Goal: Information Seeking & Learning: Learn about a topic

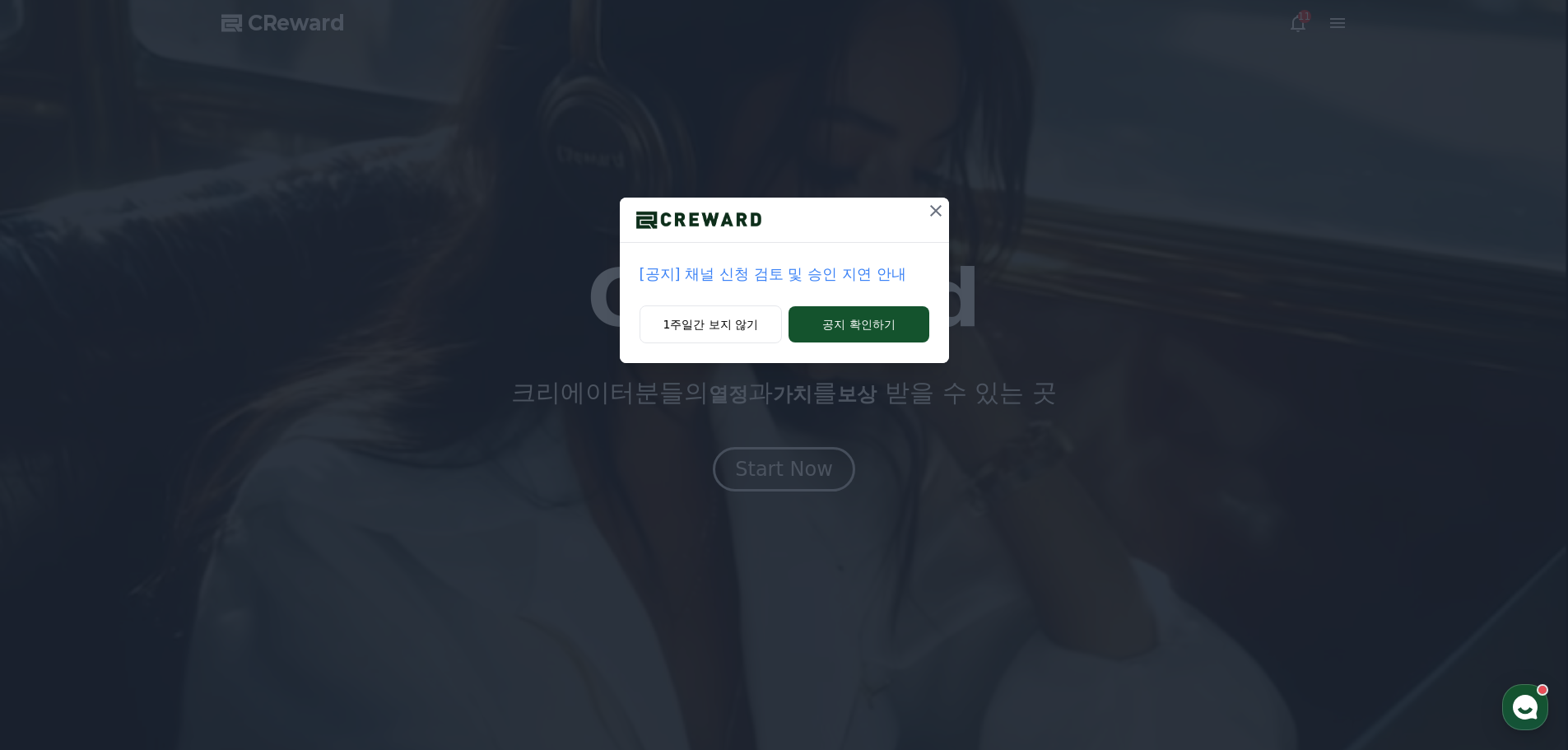
click at [940, 213] on icon at bounding box center [936, 210] width 20 height 20
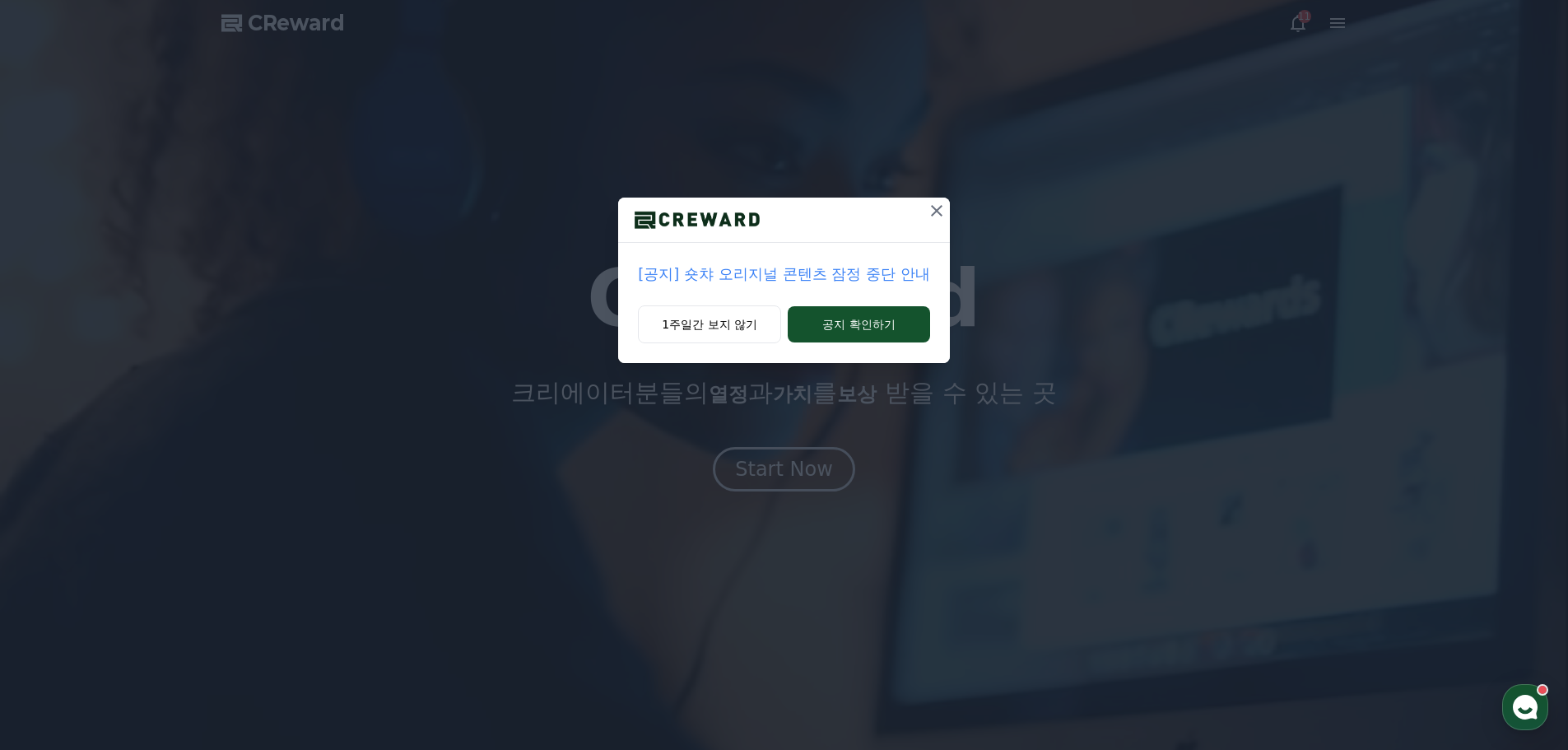
click at [934, 207] on icon at bounding box center [937, 210] width 12 height 12
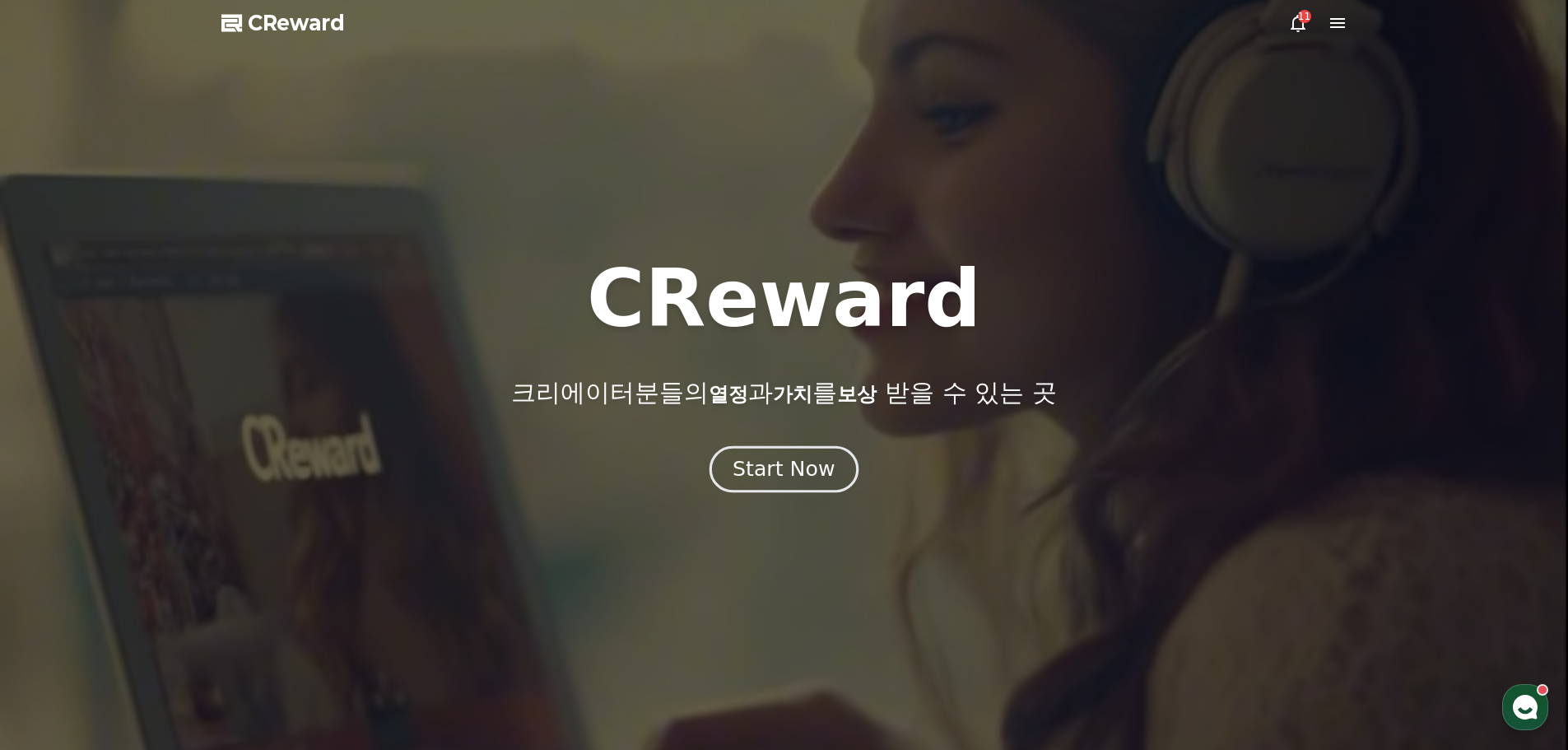
click at [799, 467] on div "Start Now" at bounding box center [784, 469] width 102 height 28
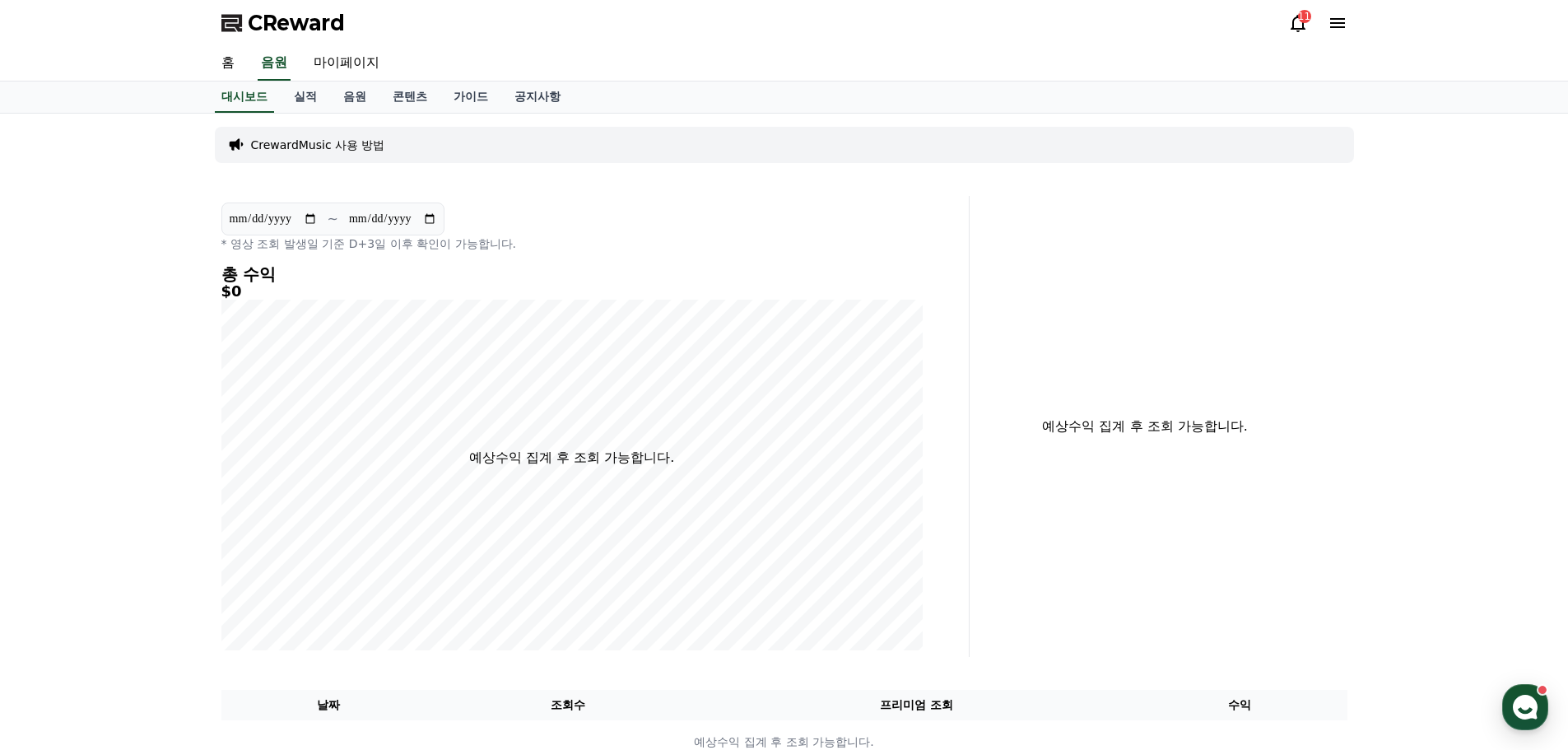
click at [331, 147] on p "CrewardMusic 사용 방법" at bounding box center [318, 145] width 134 height 17
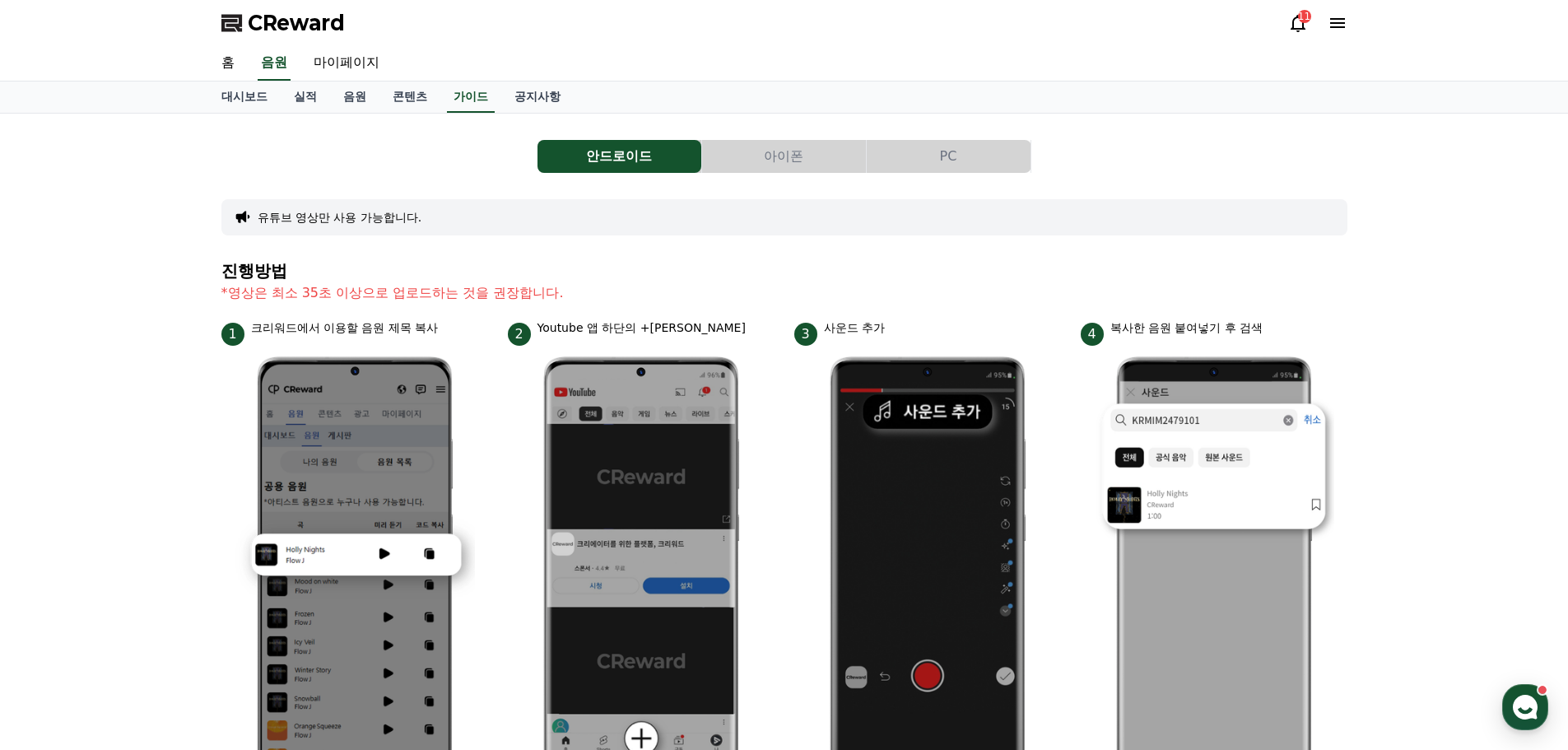
click at [919, 156] on button "PC" at bounding box center [949, 157] width 164 height 33
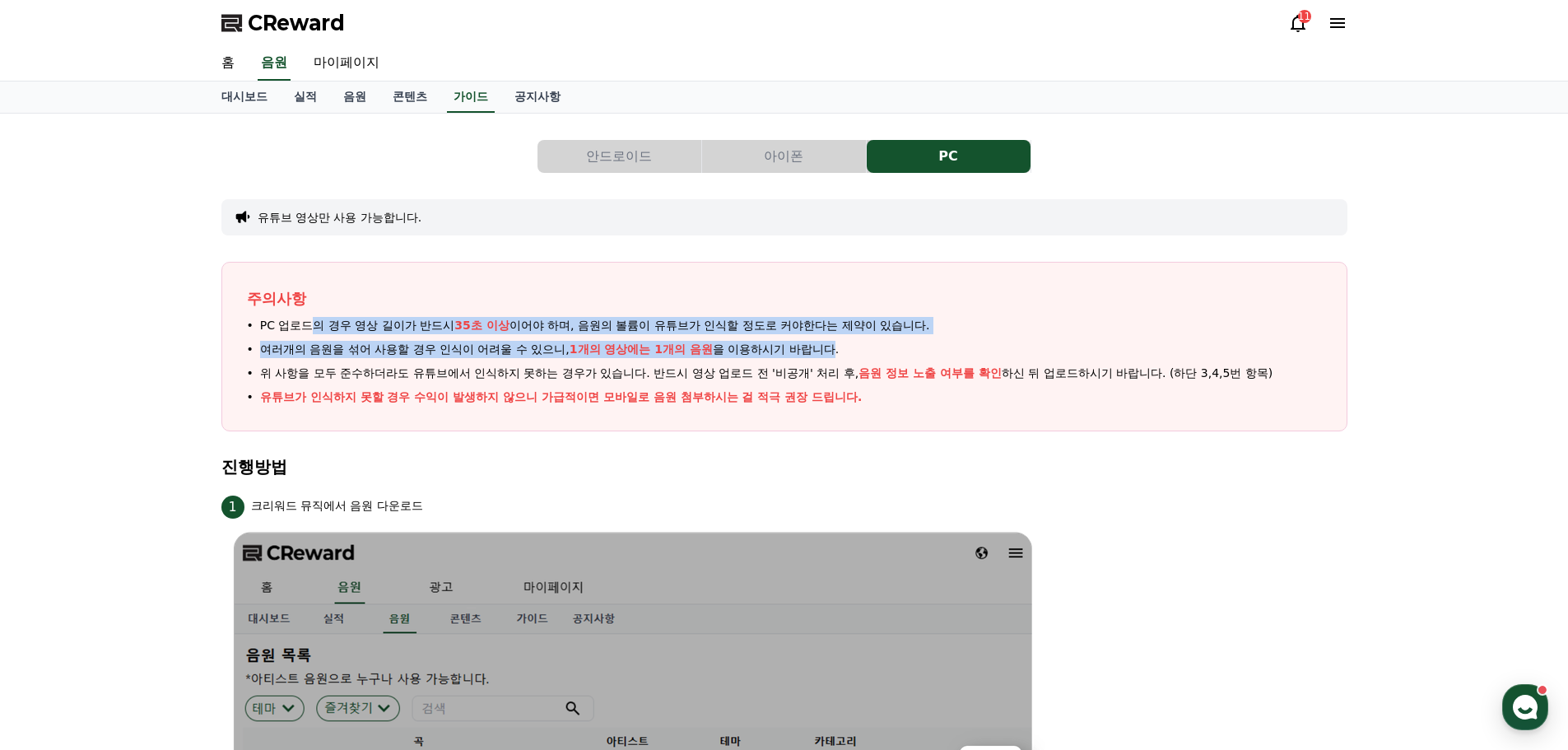
drag, startPoint x: 311, startPoint y: 323, endPoint x: 836, endPoint y: 347, distance: 525.5
click at [836, 347] on ul "PC 업로드의 경우 영상 길이가 반드시 35초 이상 이어야 하며, 음원의 볼륨이 유튜브가 인식할 정도로 커야한다는 제약이 있습니다. 여러개의 …" at bounding box center [784, 361] width 1075 height 89
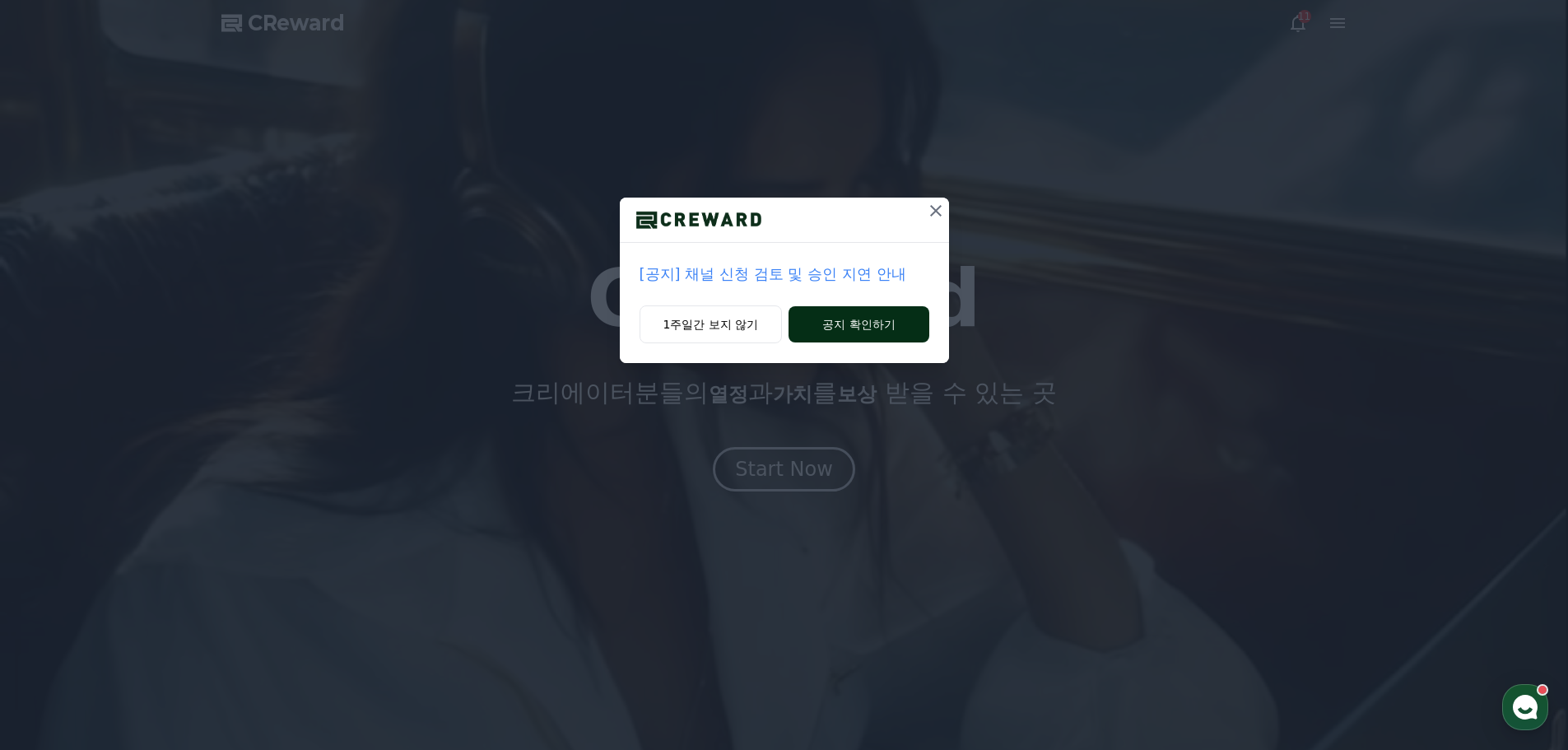
click at [853, 328] on button "공지 확인하기" at bounding box center [859, 324] width 140 height 36
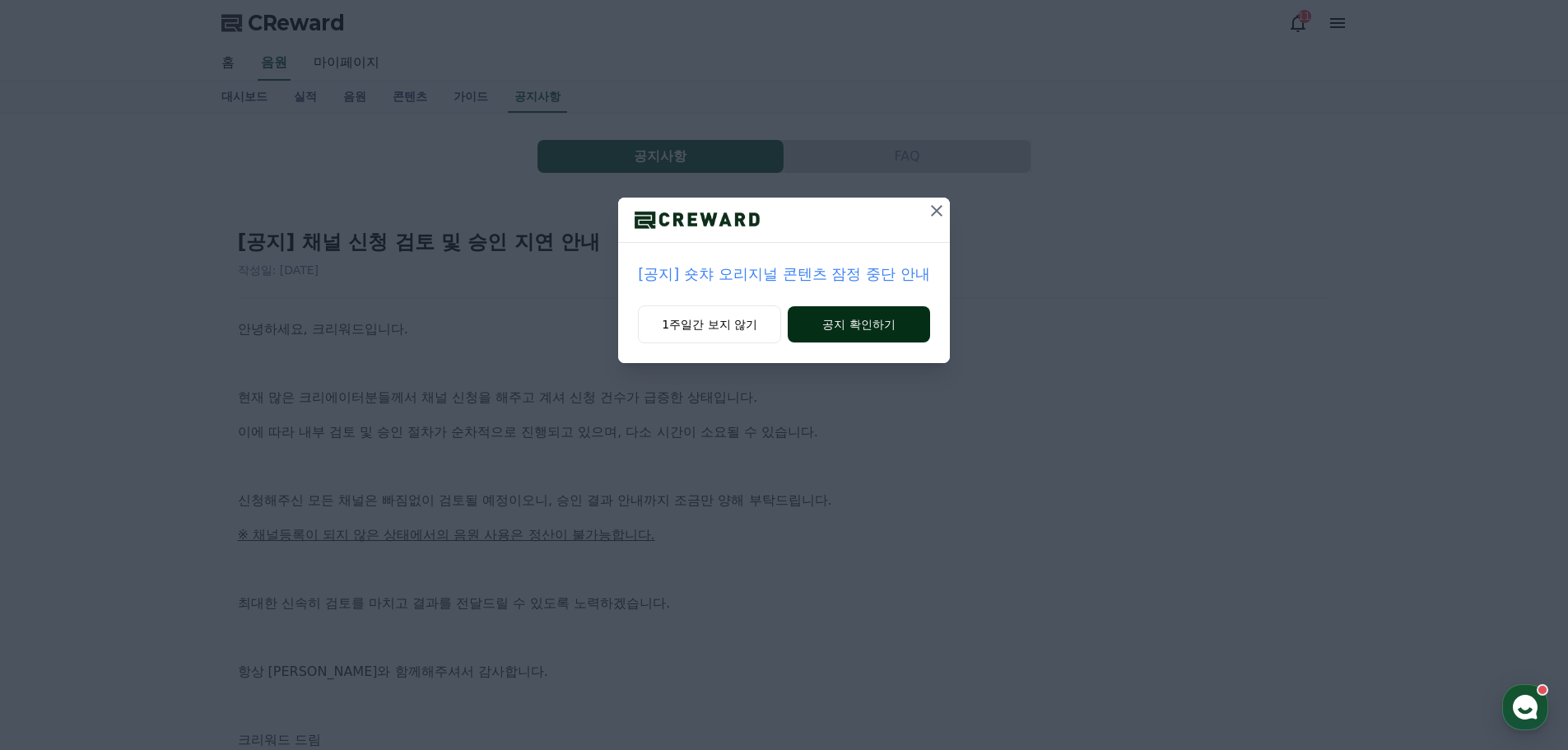
click at [827, 333] on button "공지 확인하기" at bounding box center [859, 324] width 143 height 36
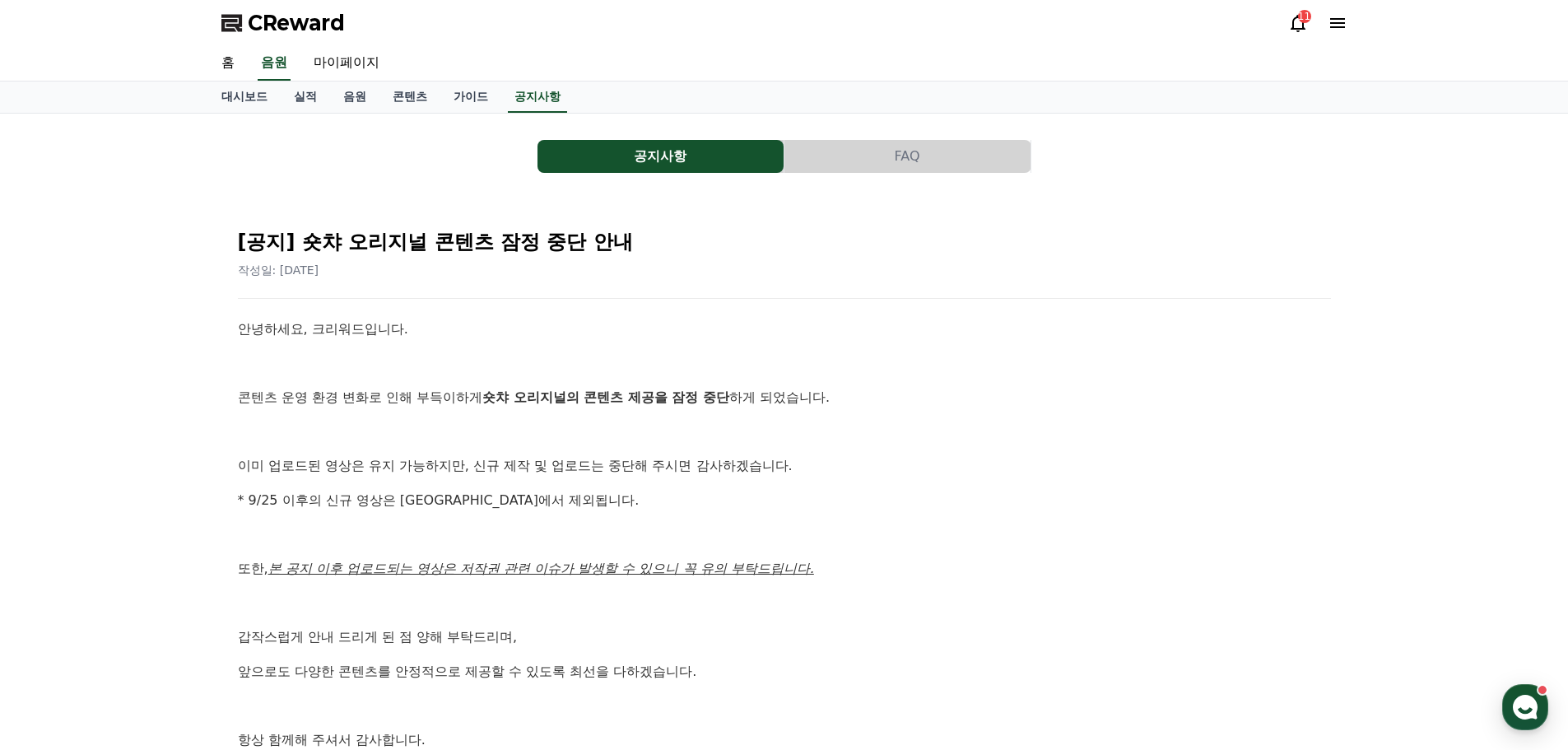
click at [881, 165] on button "FAQ" at bounding box center [907, 157] width 246 height 33
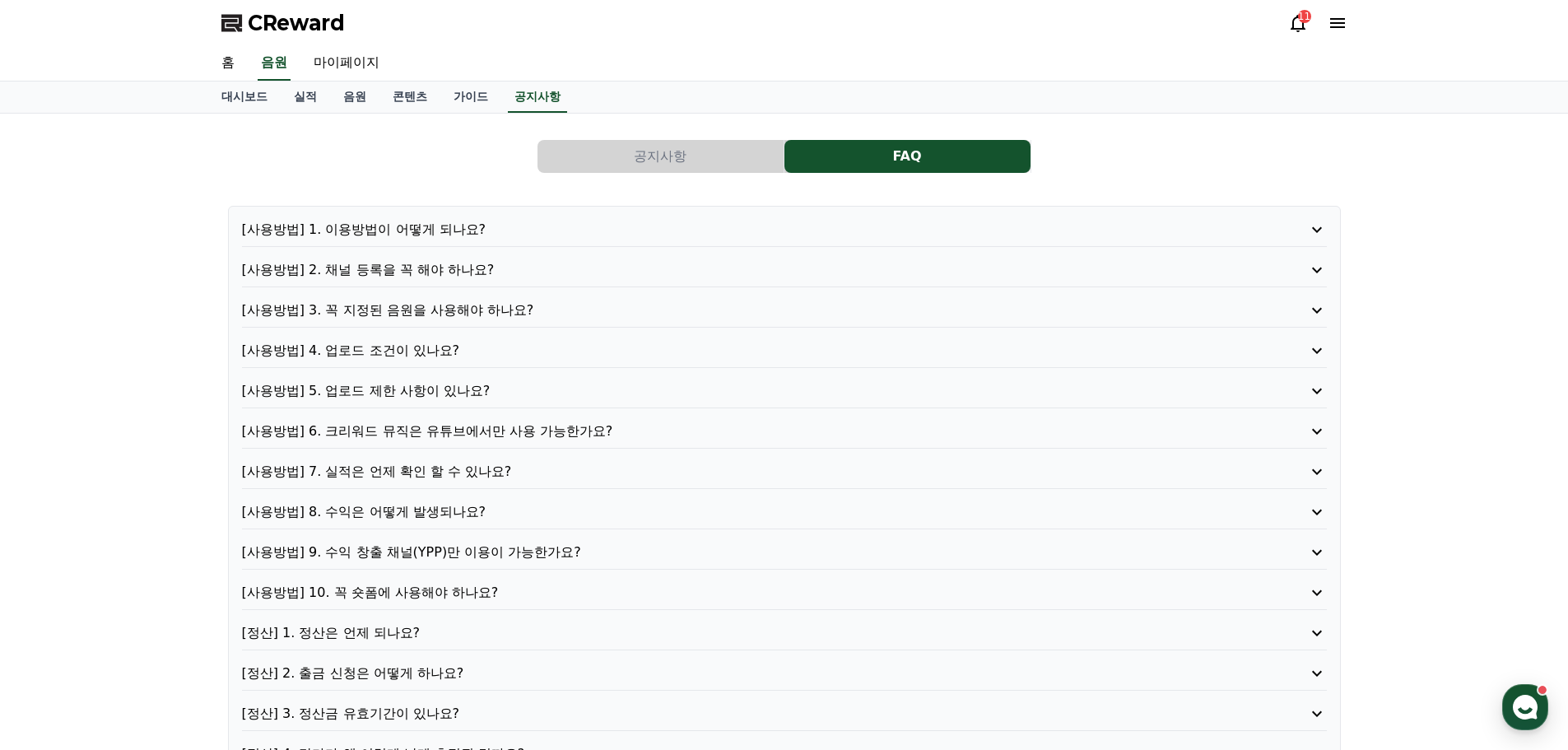
click at [726, 147] on button "공지사항" at bounding box center [661, 157] width 246 height 33
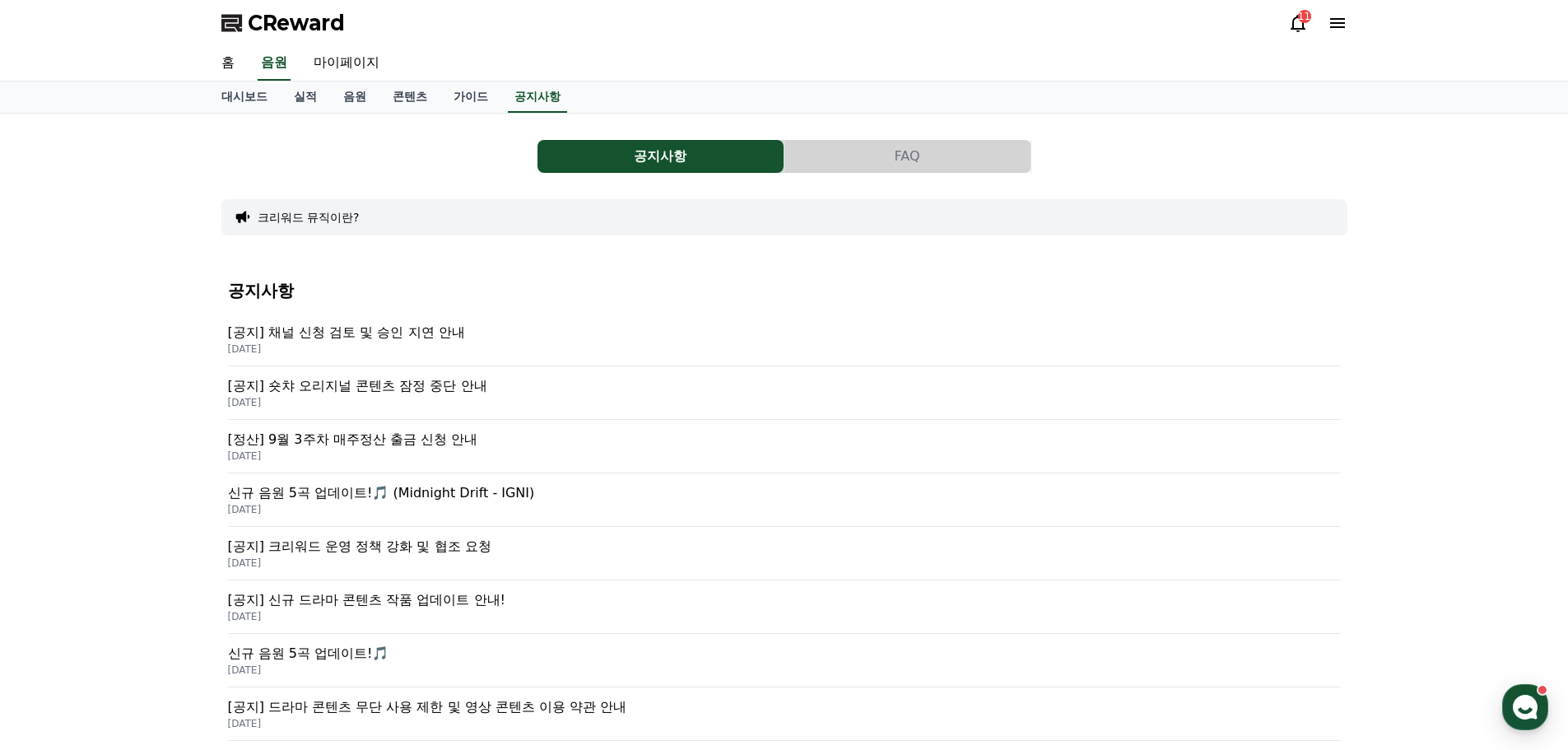
click at [390, 334] on p "[공지] 채널 신청 검토 및 승인 지연 안내" at bounding box center [784, 333] width 1113 height 20
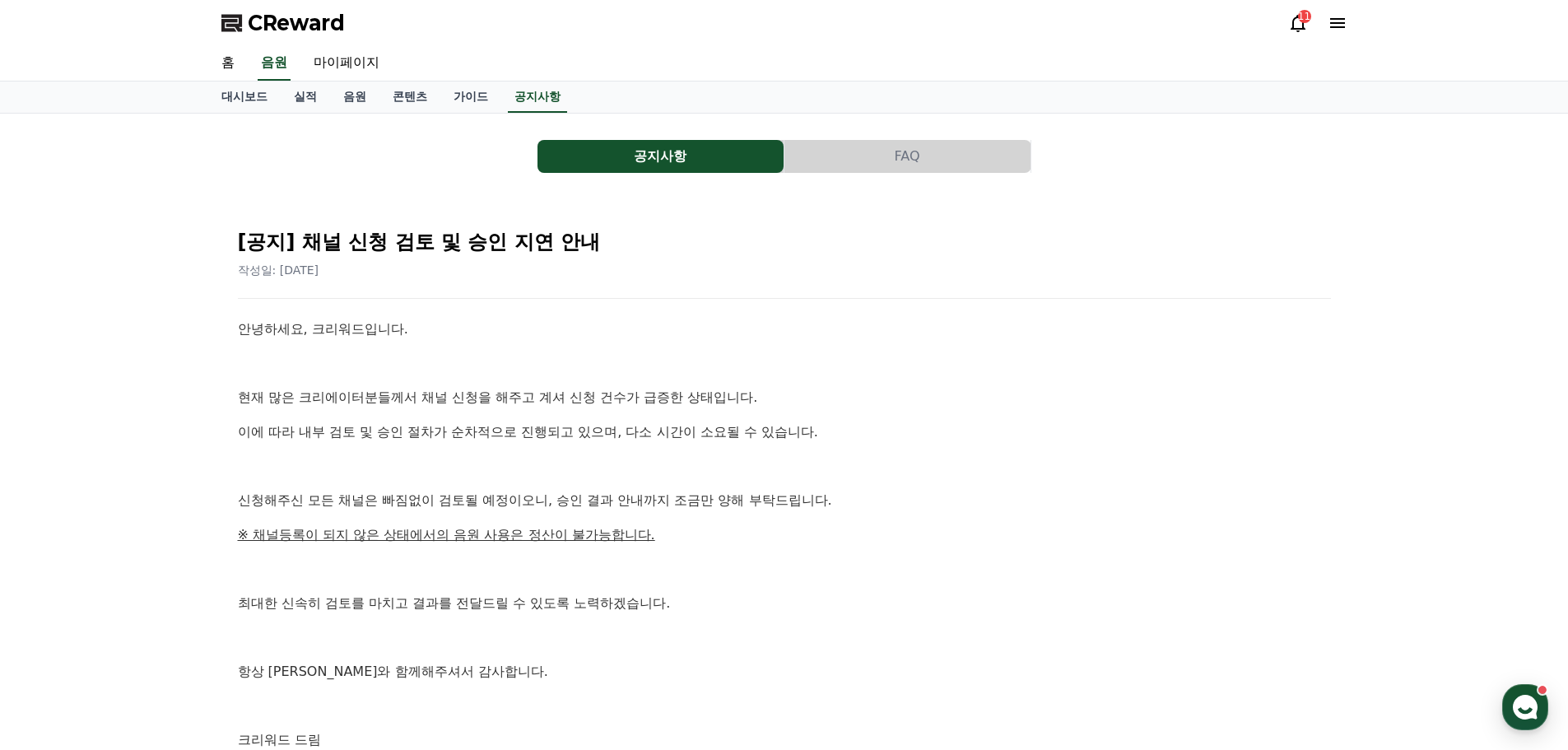
click at [656, 159] on button "공지사항" at bounding box center [661, 157] width 246 height 33
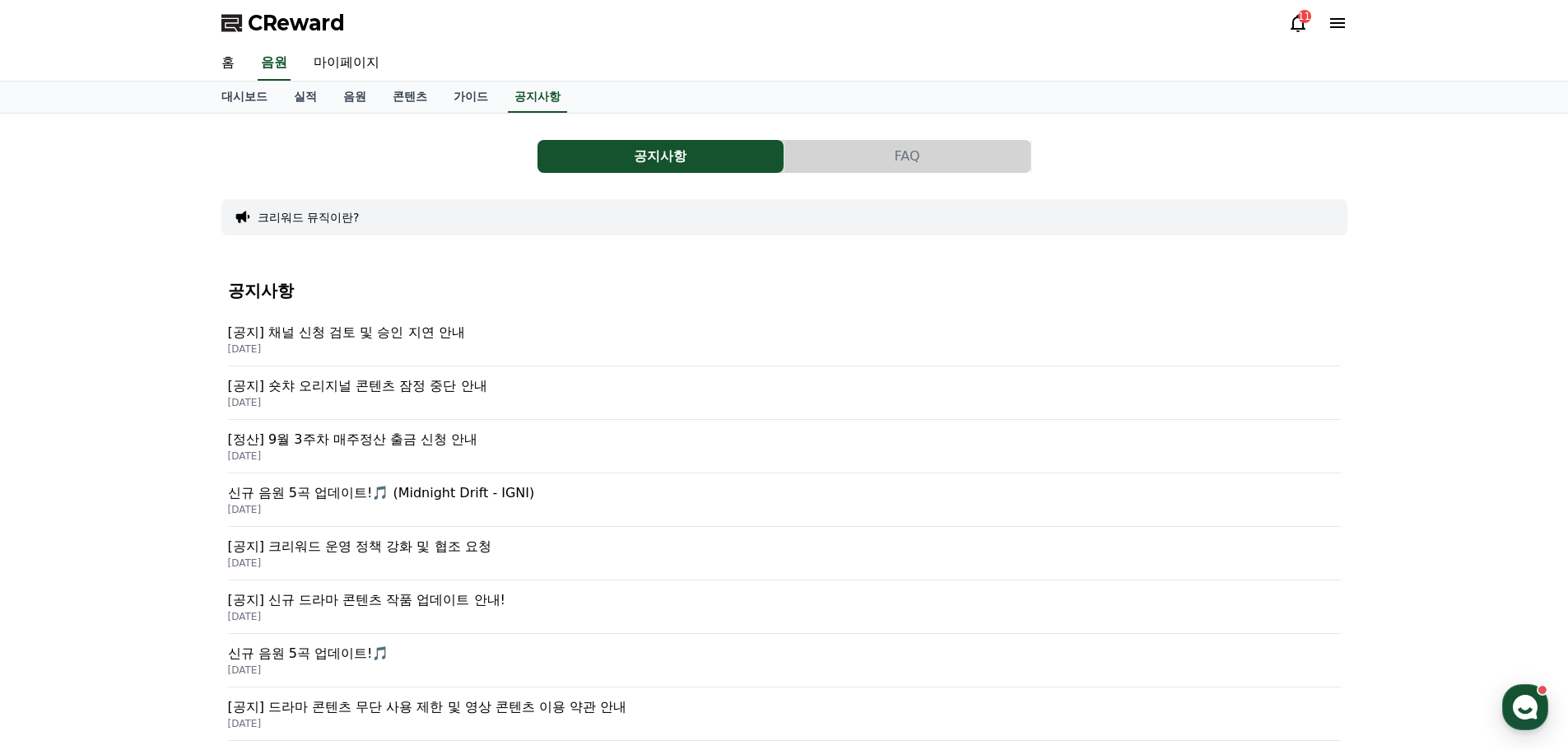
click at [436, 384] on p "[공지] 숏챠 오리지널 콘텐츠 잠정 중단 안내" at bounding box center [784, 386] width 1113 height 20
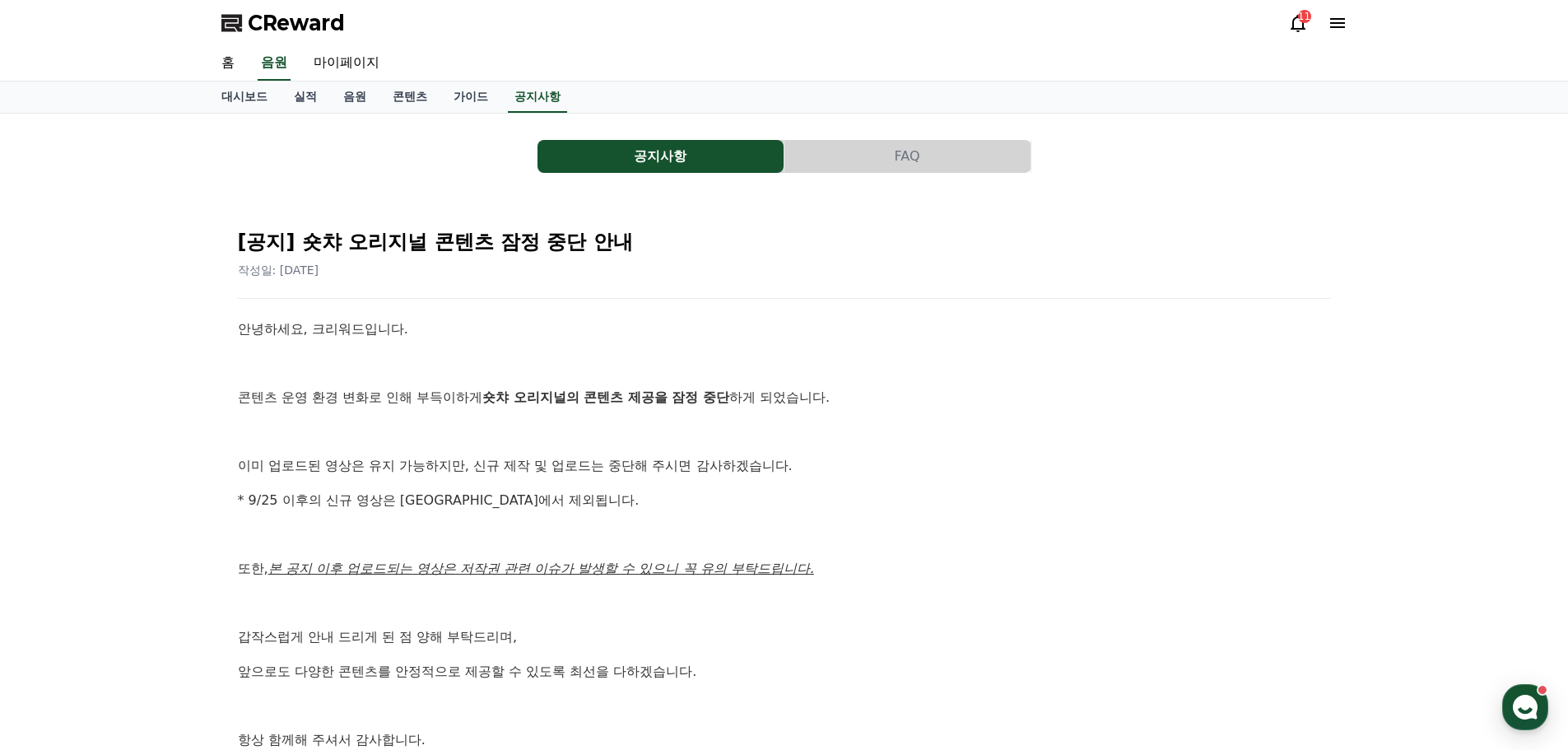
click at [1302, 22] on div "11" at bounding box center [1305, 17] width 13 height 13
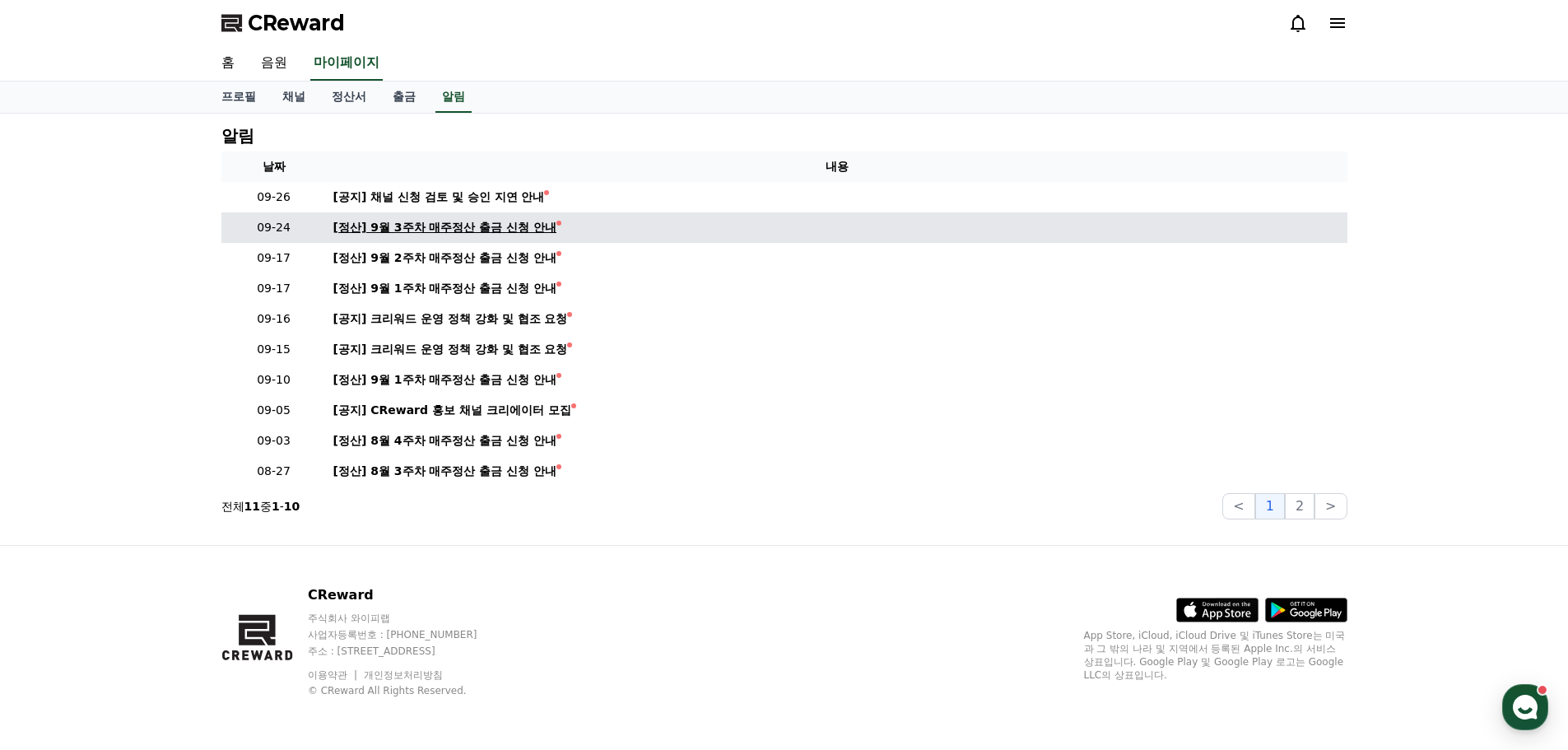
click at [508, 232] on div "[정산] 9월 3주차 매주정산 출금 신청 안내" at bounding box center [445, 227] width 224 height 17
